Goal: Task Accomplishment & Management: Complete application form

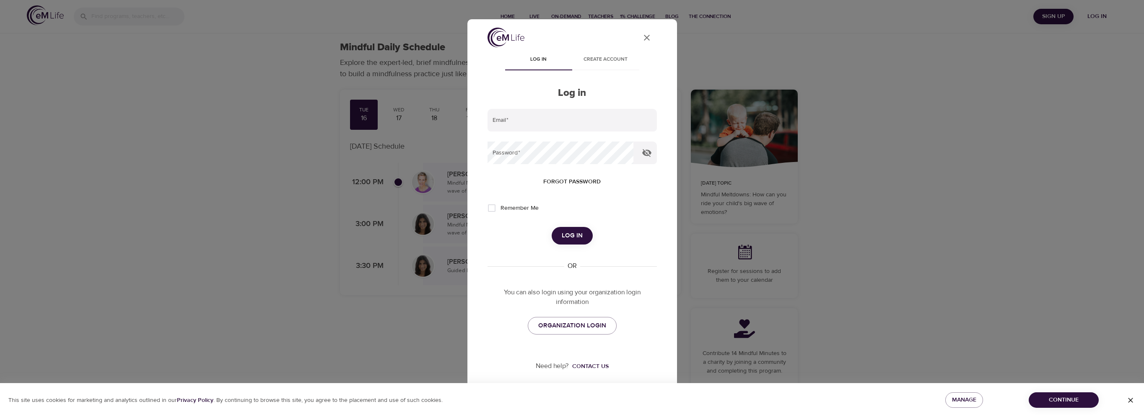
type input "[PERSON_NAME][EMAIL_ADDRESS][DOMAIN_NAME]"
click at [582, 239] on span "Log in" at bounding box center [575, 236] width 21 height 11
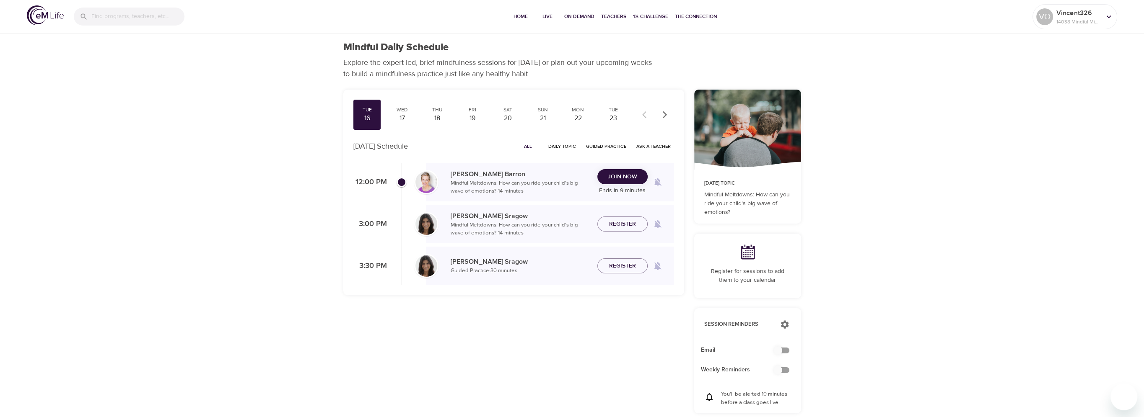
checkbox input "true"
click at [605, 178] on span "Join Now" at bounding box center [622, 177] width 37 height 10
